Goal: Task Accomplishment & Management: Manage account settings

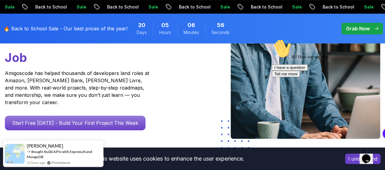
scroll to position [121, 0]
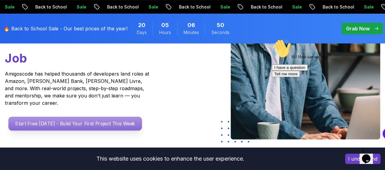
click at [104, 123] on p "Start Free [DATE] - Build Your First Project This Week" at bounding box center [76, 124] width 134 height 14
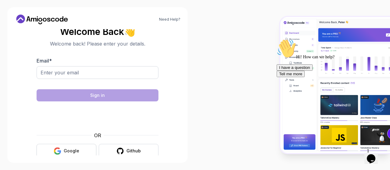
click at [79, 152] on button "Google" at bounding box center [67, 151] width 60 height 14
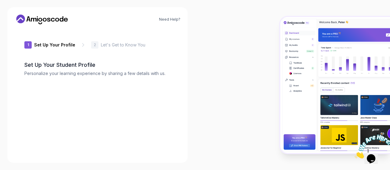
type input "dynamicbeetle56def"
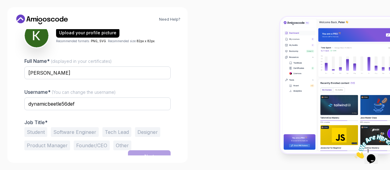
scroll to position [83, 0]
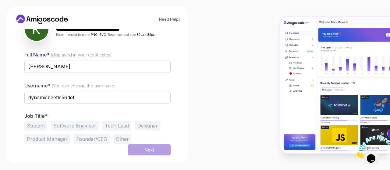
click at [35, 124] on button "Student" at bounding box center [35, 126] width 23 height 10
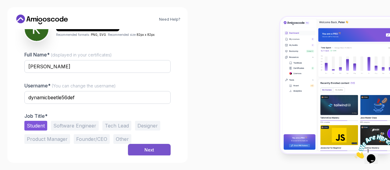
click at [138, 152] on button "Next" at bounding box center [149, 150] width 43 height 12
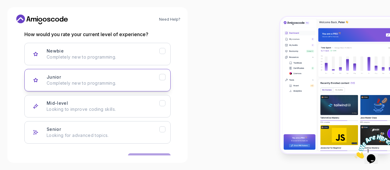
click at [163, 78] on icon "Junior" at bounding box center [162, 78] width 6 height 6
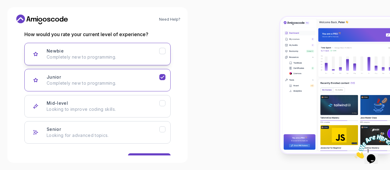
click at [164, 54] on icon "Newbie" at bounding box center [162, 51] width 6 height 6
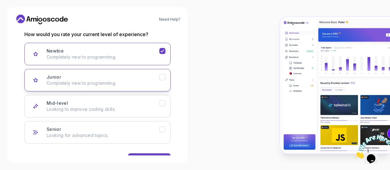
click at [164, 78] on icon "Junior" at bounding box center [162, 78] width 6 height 6
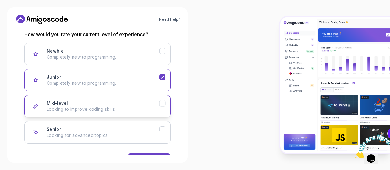
scroll to position [102, 0]
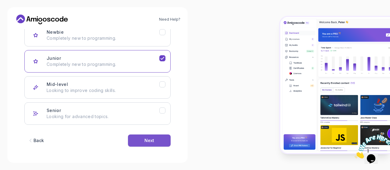
click at [150, 139] on div "Next" at bounding box center [149, 141] width 10 height 6
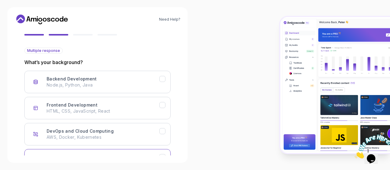
scroll to position [54, 0]
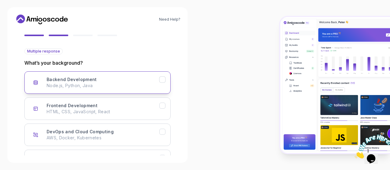
click at [163, 79] on icon "Backend Development" at bounding box center [162, 80] width 6 height 6
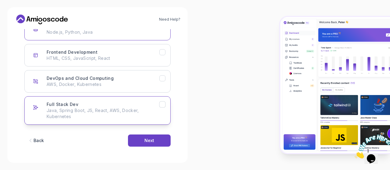
click at [164, 104] on icon "Full Stack Dev" at bounding box center [162, 105] width 6 height 6
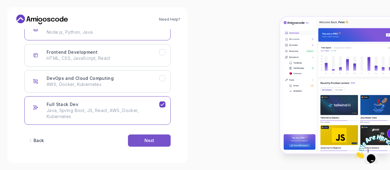
click at [152, 138] on div "Next" at bounding box center [149, 141] width 10 height 6
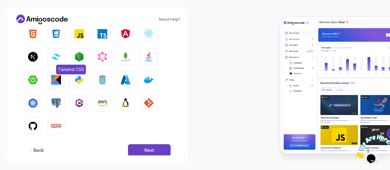
click at [57, 60] on button "Tailwind CSS" at bounding box center [55, 56] width 17 height 17
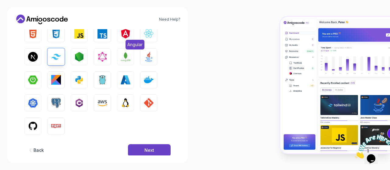
click at [123, 34] on img "button" at bounding box center [126, 34] width 10 height 10
click at [105, 36] on img "button" at bounding box center [102, 34] width 10 height 10
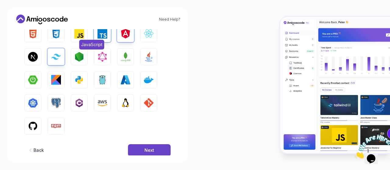
click at [82, 37] on img "button" at bounding box center [79, 34] width 10 height 10
click at [147, 82] on img "button" at bounding box center [149, 80] width 10 height 10
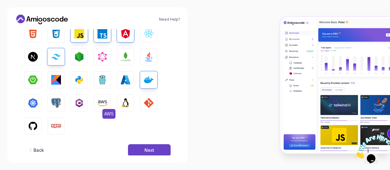
click at [102, 103] on img "button" at bounding box center [102, 103] width 10 height 10
click at [48, 102] on button "PostgreSQL" at bounding box center [55, 103] width 17 height 17
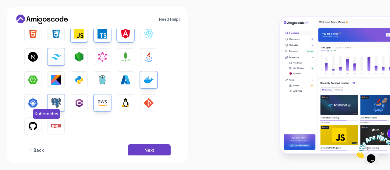
click at [34, 102] on img "button" at bounding box center [33, 103] width 10 height 10
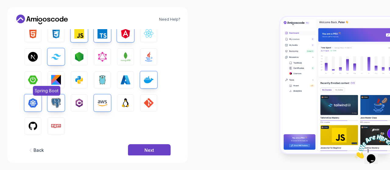
click at [35, 84] on img "button" at bounding box center [33, 80] width 10 height 10
click at [143, 147] on button "Next" at bounding box center [149, 151] width 43 height 12
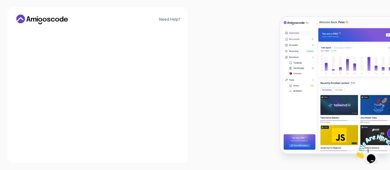
scroll to position [105, 0]
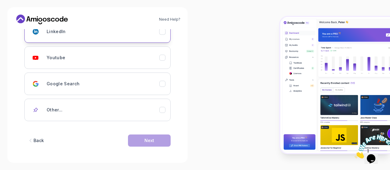
click at [164, 35] on button "LinkedIn" at bounding box center [97, 31] width 146 height 23
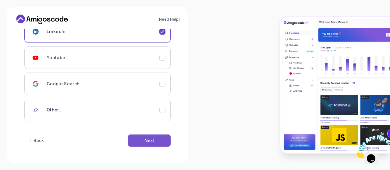
click at [143, 139] on button "Next" at bounding box center [149, 141] width 43 height 12
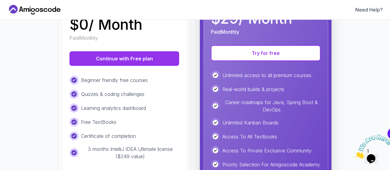
scroll to position [119, 0]
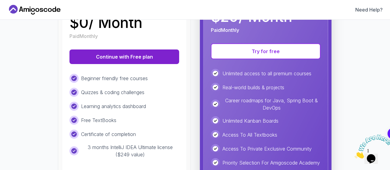
click at [115, 60] on button "Continue with Free plan" at bounding box center [124, 57] width 110 height 15
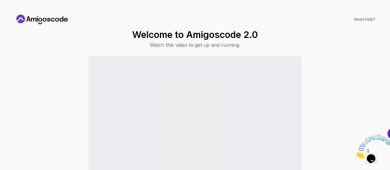
click at [115, 37] on div "Welcome to Amigoscode 2.0 Watch this video to get up and running. Continue to D…" at bounding box center [195, 114] width 360 height 171
click at [350, 62] on div "Continue to Dashboard" at bounding box center [195, 128] width 360 height 144
click at [55, 23] on icon at bounding box center [42, 20] width 55 height 10
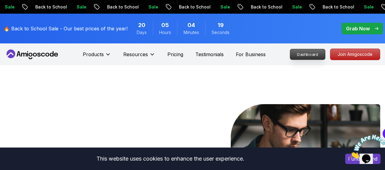
click at [304, 56] on p "Dashboard" at bounding box center [307, 54] width 35 height 10
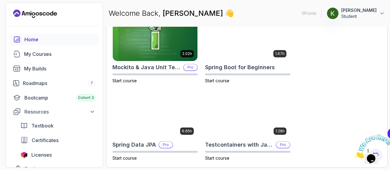
scroll to position [370, 0]
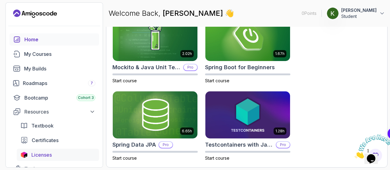
click at [39, 156] on span "Licenses" at bounding box center [41, 155] width 20 height 7
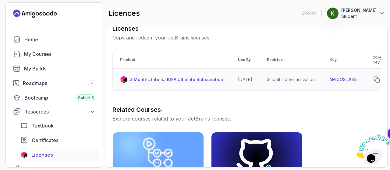
scroll to position [0, 2]
drag, startPoint x: 352, startPoint y: 83, endPoint x: 374, endPoint y: 79, distance: 22.8
click at [374, 79] on tr "3 Months IntelliJ IDEA Ultimate Subscription [DATE] 3 months after activation A…" at bounding box center [277, 80] width 335 height 22
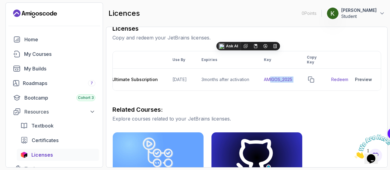
scroll to position [0, 74]
click at [310, 78] on icon "copy-button" at bounding box center [309, 80] width 6 height 6
click at [339, 78] on link "Redeem" at bounding box center [337, 80] width 17 height 6
click at [277, 80] on td "AMIGOS_2025" at bounding box center [276, 80] width 43 height 22
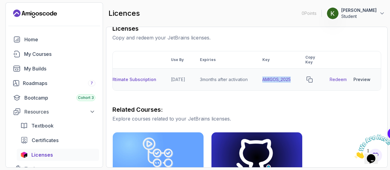
click at [277, 80] on td "AMIGOS_2025" at bounding box center [276, 80] width 43 height 22
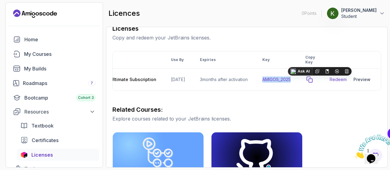
click at [312, 81] on icon "copy-button" at bounding box center [309, 80] width 6 height 6
click at [378, 16] on button "[PERSON_NAME] Student" at bounding box center [355, 13] width 58 height 12
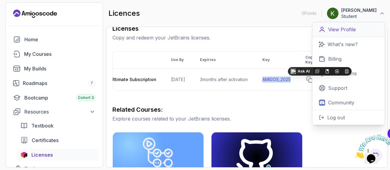
click at [335, 33] on p "View Profile" at bounding box center [342, 29] width 28 height 7
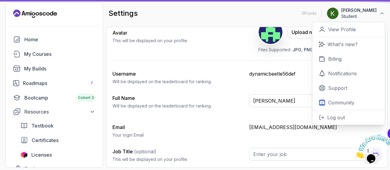
type input "Student"
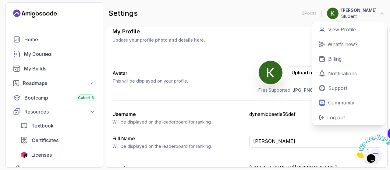
click at [242, 97] on div "Avatar This will be displayed on your profile. Upload new Picture Delete Files …" at bounding box center [246, 76] width 268 height 47
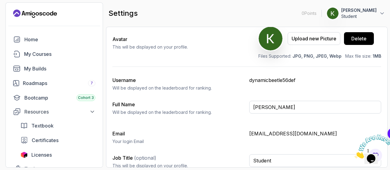
scroll to position [75, 0]
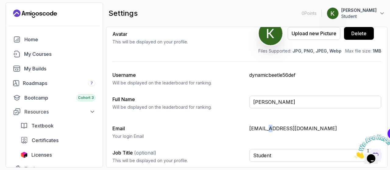
drag, startPoint x: 273, startPoint y: 131, endPoint x: 269, endPoint y: 126, distance: 6.5
click at [269, 126] on div "Email Your login Email [EMAIL_ADDRESS][DOMAIN_NAME]" at bounding box center [246, 132] width 268 height 15
click at [269, 126] on p "[EMAIL_ADDRESS][DOMAIN_NAME]" at bounding box center [315, 128] width 132 height 7
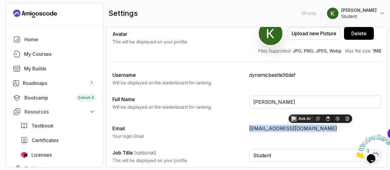
click at [269, 126] on p "[EMAIL_ADDRESS][DOMAIN_NAME]" at bounding box center [315, 128] width 132 height 7
